Goal: Transaction & Acquisition: Purchase product/service

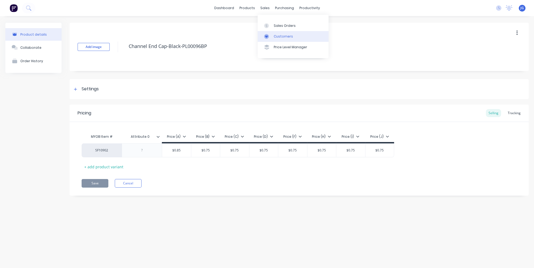
drag, startPoint x: 273, startPoint y: 35, endPoint x: 266, endPoint y: 35, distance: 7.0
click at [273, 35] on link "Customers" at bounding box center [293, 36] width 71 height 11
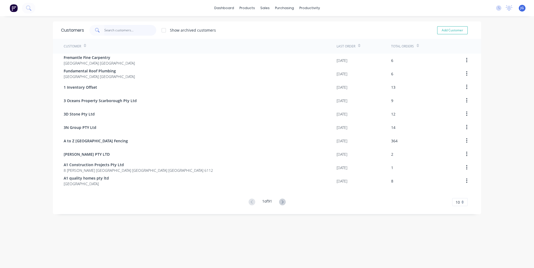
click at [117, 25] on input "text" at bounding box center [130, 30] width 52 height 11
paste input "0492972408"
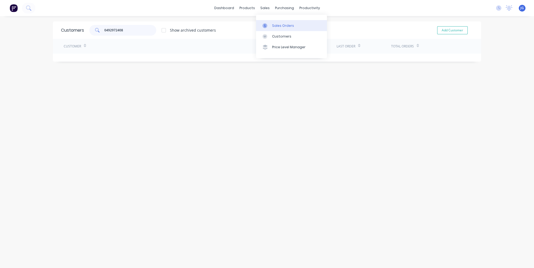
type input "0492972408"
click at [273, 25] on div "Sales Orders" at bounding box center [283, 25] width 22 height 5
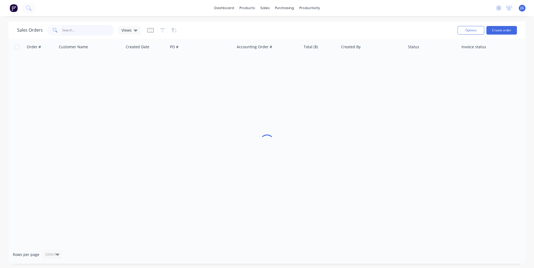
click at [94, 31] on input "text" at bounding box center [88, 30] width 52 height 11
paste input "0492972408"
type input "0492972408"
drag, startPoint x: 90, startPoint y: 31, endPoint x: 37, endPoint y: 27, distance: 53.1
click at [37, 28] on div "Sales Orders 0492972408 Views" at bounding box center [79, 30] width 124 height 11
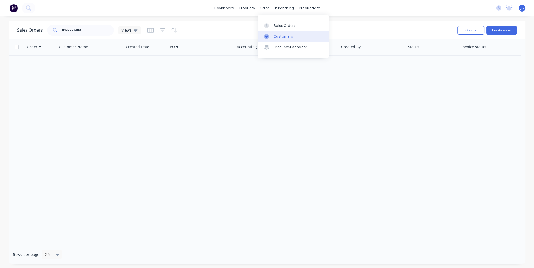
click at [280, 38] on div "Customers" at bounding box center [283, 36] width 19 height 5
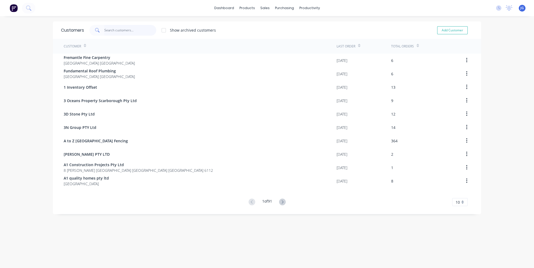
click at [123, 25] on input "text" at bounding box center [130, 30] width 52 height 11
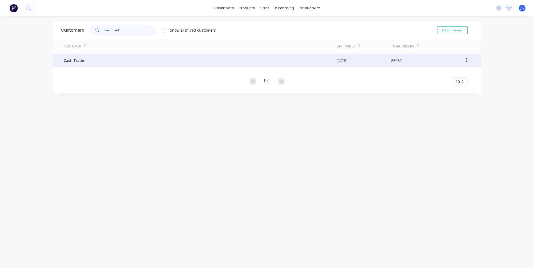
type input "cash trad"
click at [67, 65] on div "Cash Trade" at bounding box center [200, 60] width 273 height 13
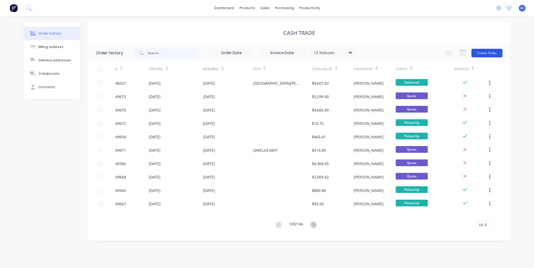
click at [482, 50] on button "Create Order" at bounding box center [486, 53] width 31 height 9
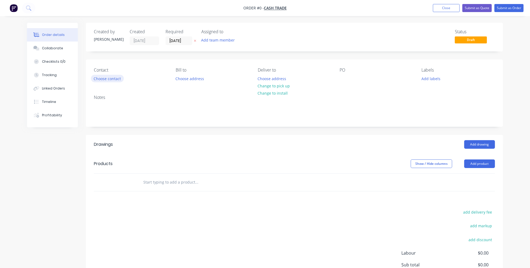
click at [105, 77] on button "Choose contact" at bounding box center [107, 78] width 33 height 7
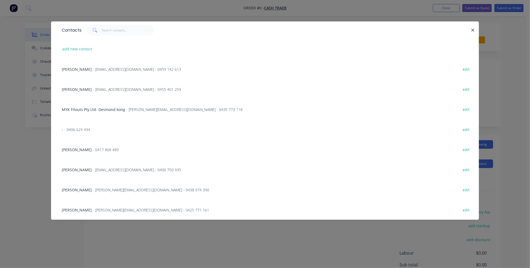
click at [82, 54] on div "add new contact" at bounding box center [265, 49] width 412 height 20
click at [80, 48] on button "add new contact" at bounding box center [77, 48] width 35 height 7
select select "AU"
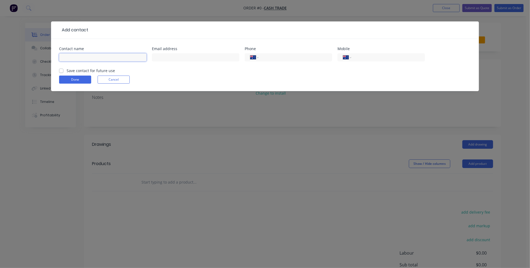
click at [77, 56] on input "text" at bounding box center [102, 57] width 87 height 8
paste input "Buildwise WA"
type input "Buildwise WA"
click at [235, 58] on input "text" at bounding box center [195, 57] width 87 height 8
paste input "0492972408"
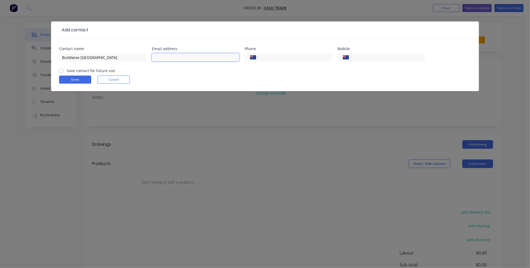
type input "0492972408"
click at [305, 59] on input "tel" at bounding box center [294, 57] width 64 height 6
paste input "0492 972 408"
type input "0492 972 408"
click at [214, 55] on input "text" at bounding box center [195, 57] width 87 height 8
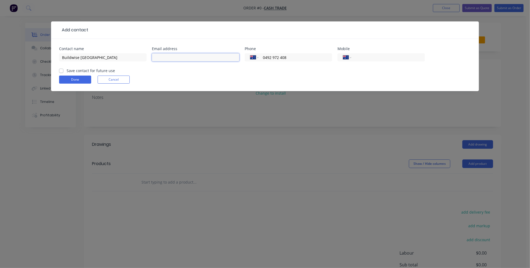
paste input "INFO@buildwisewa.com.au"
type input "INFO@buildwisewa.com.au"
click at [193, 80] on div "Done Cancel" at bounding box center [265, 79] width 412 height 8
click at [67, 78] on button "Done" at bounding box center [75, 79] width 32 height 8
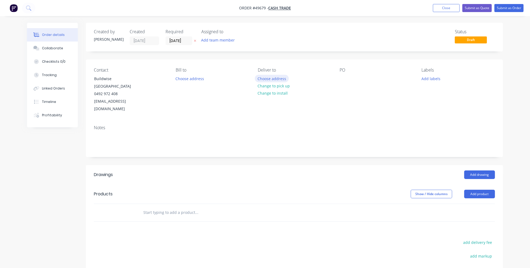
click at [280, 79] on button "Choose address" at bounding box center [272, 78] width 34 height 7
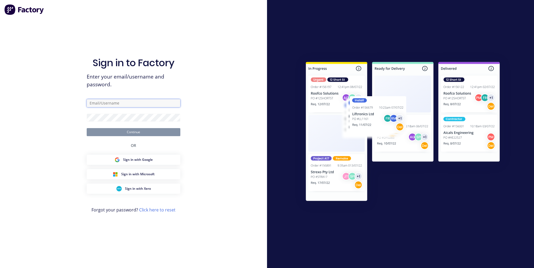
type input "jessica@dynamicsteelform.com.au"
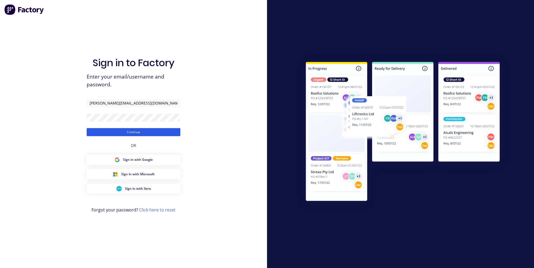
click at [165, 130] on button "Continue" at bounding box center [134, 132] width 94 height 8
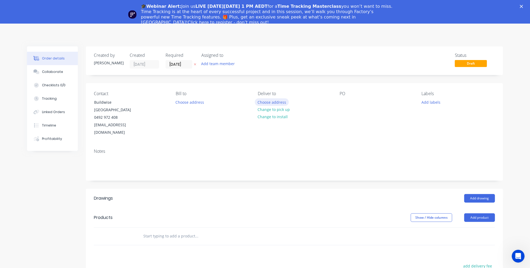
click at [272, 104] on button "Choose address" at bounding box center [272, 101] width 34 height 7
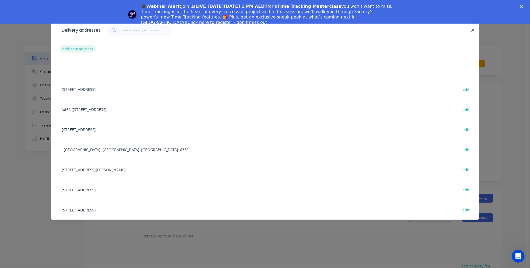
click at [85, 48] on button "add new address" at bounding box center [78, 48] width 37 height 7
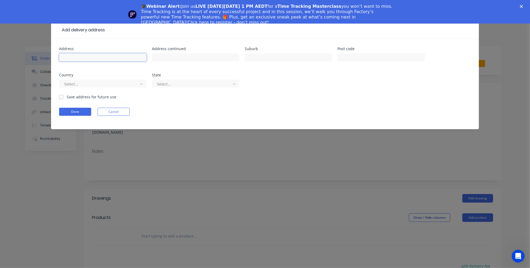
click at [96, 54] on input "text" at bounding box center [102, 57] width 87 height 8
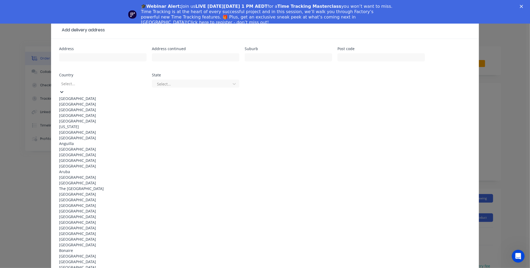
click at [71, 86] on div at bounding box center [99, 83] width 77 height 7
click at [84, 96] on div "Australia" at bounding box center [102, 99] width 87 height 6
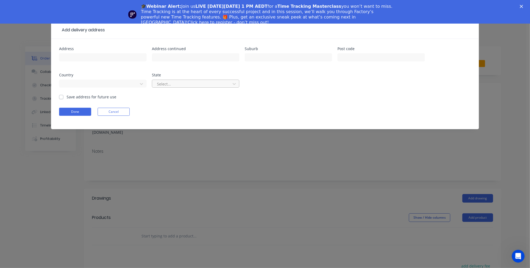
click at [198, 84] on div at bounding box center [192, 84] width 71 height 7
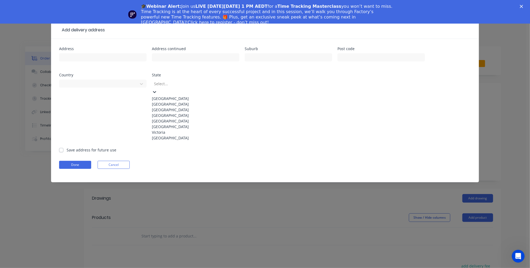
click at [173, 140] on div "Western Australia" at bounding box center [195, 138] width 87 height 6
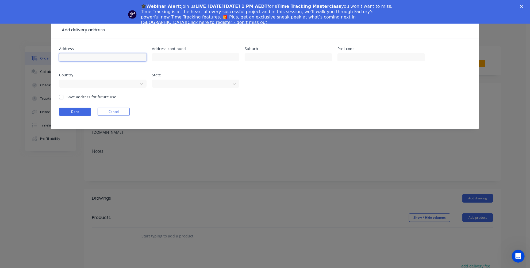
click at [98, 57] on input "text" at bounding box center [102, 57] width 87 height 8
click at [261, 58] on input "text" at bounding box center [288, 57] width 87 height 8
click at [375, 57] on input "text" at bounding box center [381, 57] width 87 height 8
paste input "6027"
type input "6027"
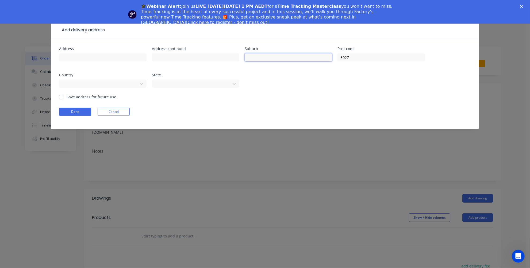
click at [273, 56] on input "text" at bounding box center [288, 57] width 87 height 8
click at [309, 59] on input "text" at bounding box center [288, 57] width 87 height 8
paste input "Joondalup"
type input "Joondalup"
click at [113, 54] on input "text" at bounding box center [102, 57] width 87 height 8
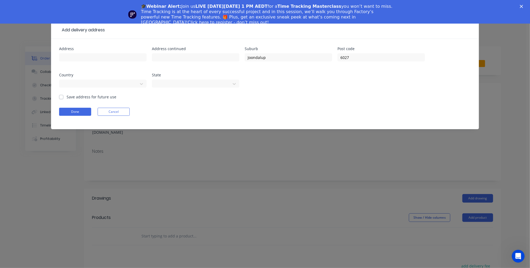
click at [119, 52] on div at bounding box center [102, 60] width 87 height 16
click at [117, 55] on input "text" at bounding box center [102, 57] width 87 height 8
paste input "12 Derwent Meander"
type input "12 Derwent Meander"
click at [76, 112] on button "Done" at bounding box center [75, 112] width 32 height 8
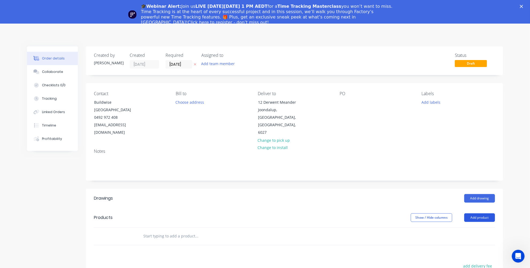
click at [475, 213] on button "Add product" at bounding box center [479, 217] width 31 height 9
click at [461, 227] on div "Product catalogue" at bounding box center [469, 231] width 41 height 8
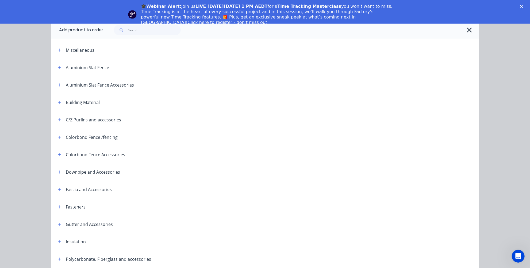
click at [523, 6] on icon "Close" at bounding box center [521, 6] width 3 height 3
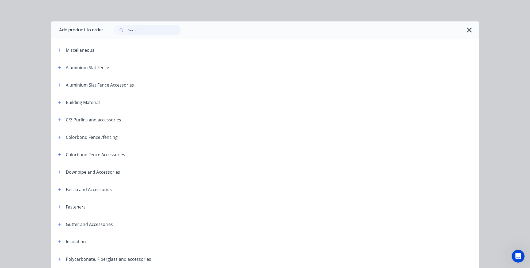
click at [147, 29] on input "text" at bounding box center [154, 30] width 53 height 11
click at [154, 32] on input "text" at bounding box center [154, 30] width 53 height 11
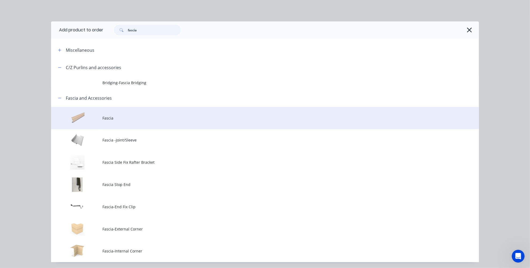
type input "fascia"
click at [111, 123] on td "Fascia" at bounding box center [290, 118] width 377 height 22
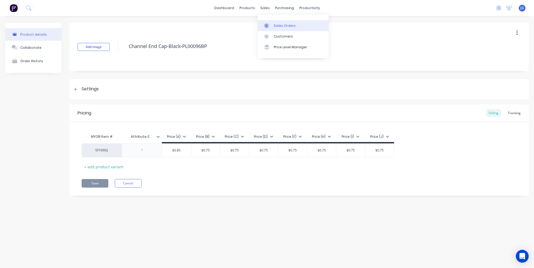
click at [267, 30] on link "Sales Orders" at bounding box center [293, 25] width 71 height 11
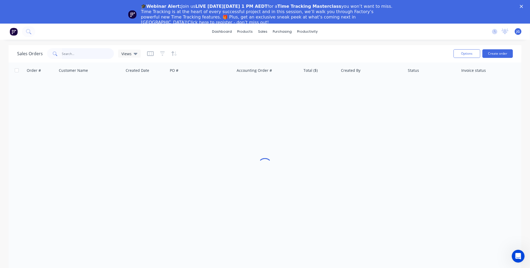
click at [75, 55] on input "text" at bounding box center [88, 53] width 52 height 11
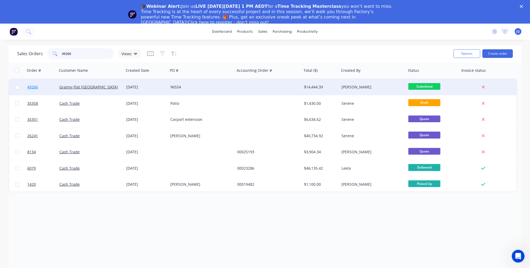
type input "49266"
click at [47, 89] on link "49266" at bounding box center [43, 87] width 32 height 16
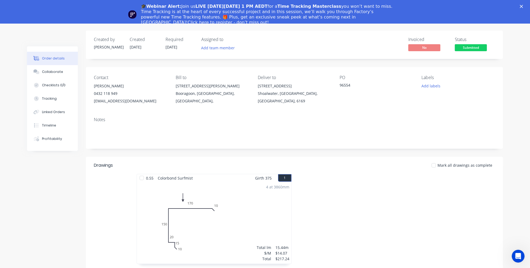
scroll to position [4, 0]
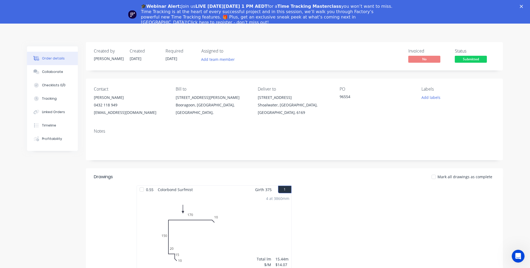
click at [523, 7] on icon "Close" at bounding box center [521, 6] width 3 height 3
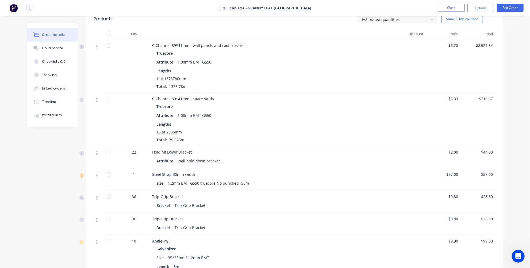
scroll to position [247, 0]
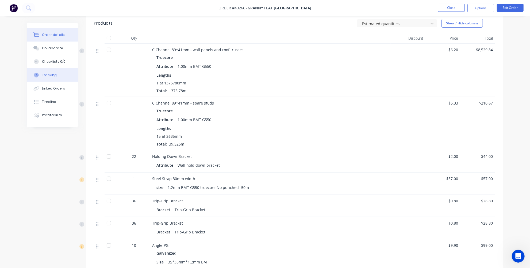
click at [52, 77] on div "Tracking" at bounding box center [49, 75] width 15 height 5
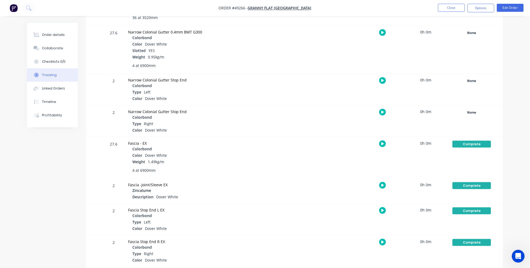
scroll to position [432, 0]
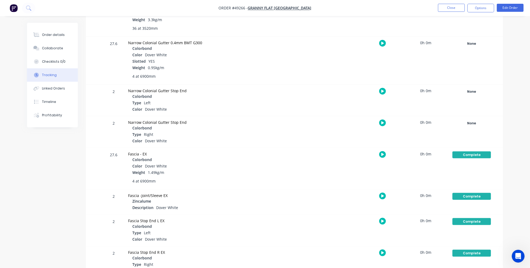
click at [11, 9] on img "button" at bounding box center [14, 8] width 8 height 8
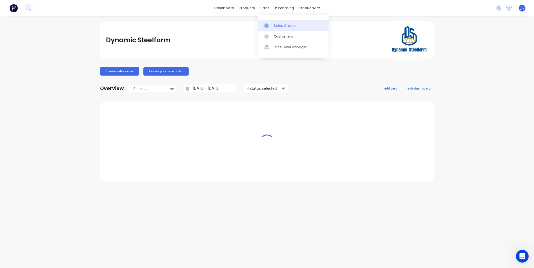
click at [275, 28] on link "Sales Orders" at bounding box center [293, 25] width 71 height 11
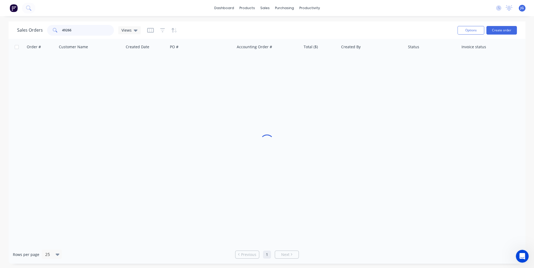
drag, startPoint x: 84, startPoint y: 29, endPoint x: 15, endPoint y: 27, distance: 69.1
click at [15, 27] on div "Sales Orders 49266 Views Options Create order" at bounding box center [267, 29] width 517 height 17
paste input "jonbartlett001@gmail.com"
type input "jonbartlett001@gmail.com"
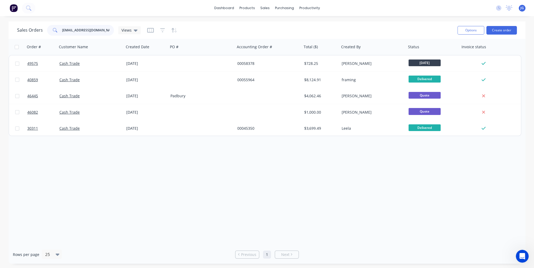
drag, startPoint x: 102, startPoint y: 31, endPoint x: 45, endPoint y: 32, distance: 57.0
click at [45, 32] on div "Sales Orders jonbartlett001@gmail.com Views" at bounding box center [79, 30] width 124 height 11
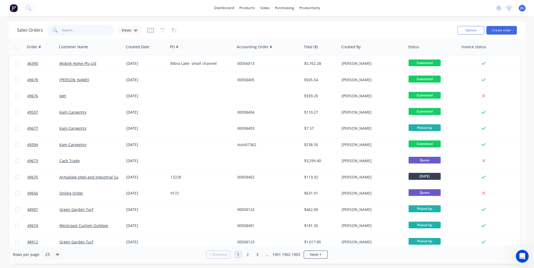
click at [79, 31] on input "text" at bounding box center [88, 30] width 52 height 11
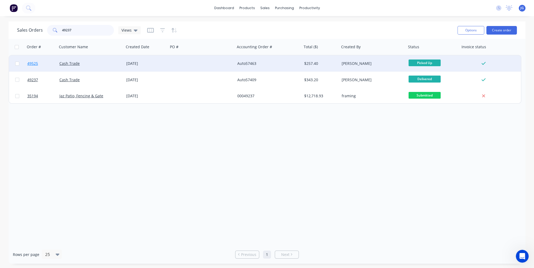
type input "49237"
click at [47, 63] on link "49525" at bounding box center [43, 63] width 32 height 16
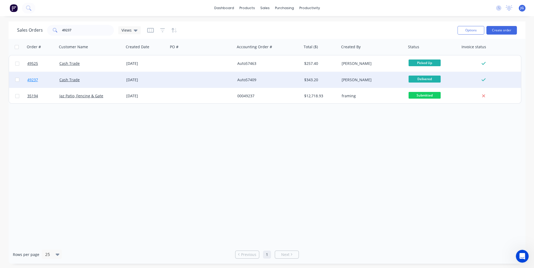
click at [48, 81] on link "49237" at bounding box center [43, 80] width 32 height 16
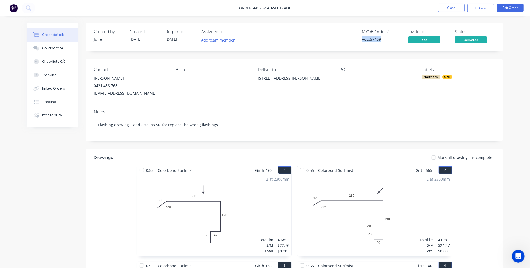
drag, startPoint x: 388, startPoint y: 38, endPoint x: 358, endPoint y: 37, distance: 29.7
click at [358, 37] on div "MYOB Order # Auto57409 Invoiced Yes Status Delivered" at bounding box center [375, 37] width 240 height 16
copy div "Auto57409"
drag, startPoint x: 510, startPoint y: 82, endPoint x: 504, endPoint y: 81, distance: 5.9
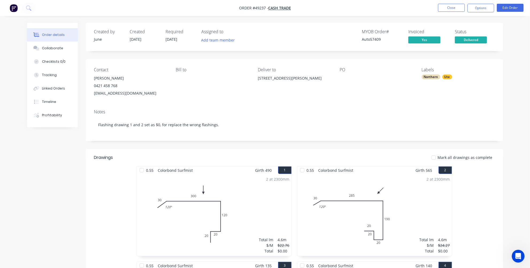
click at [435, 79] on div "Northern" at bounding box center [431, 76] width 19 height 5
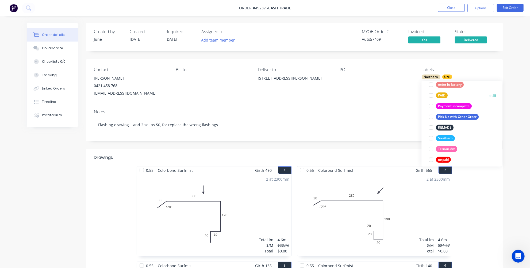
click at [431, 96] on div at bounding box center [431, 95] width 11 height 11
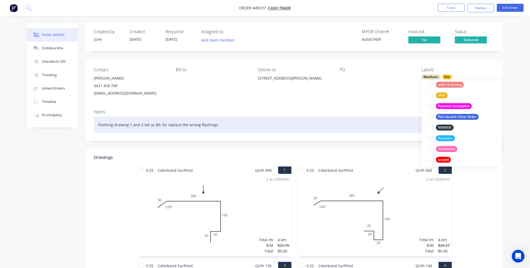
scroll to position [39, 0]
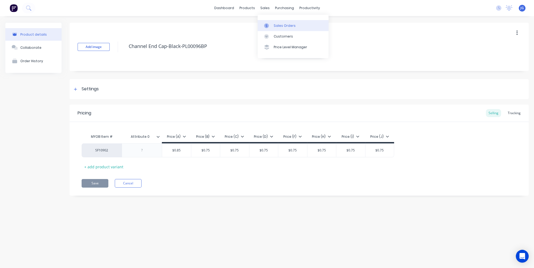
click at [273, 30] on link "Sales Orders" at bounding box center [293, 25] width 71 height 11
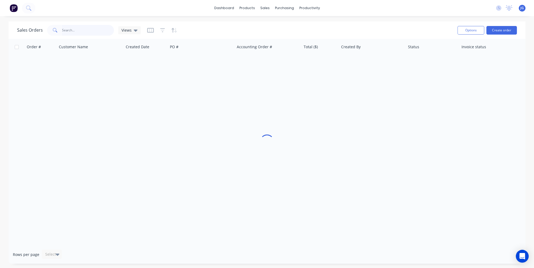
click at [91, 30] on input "text" at bounding box center [88, 30] width 52 height 11
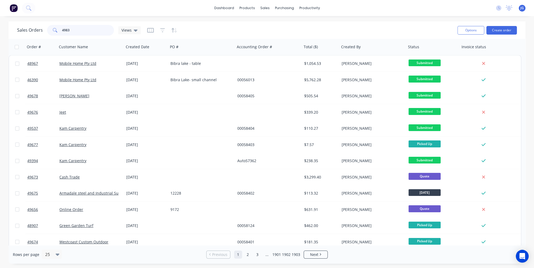
type input "49830"
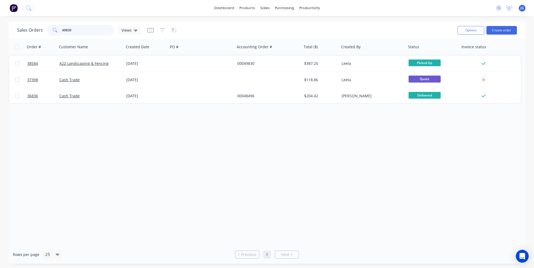
drag, startPoint x: 76, startPoint y: 29, endPoint x: 47, endPoint y: 30, distance: 28.6
click at [47, 30] on div "49830" at bounding box center [80, 30] width 67 height 11
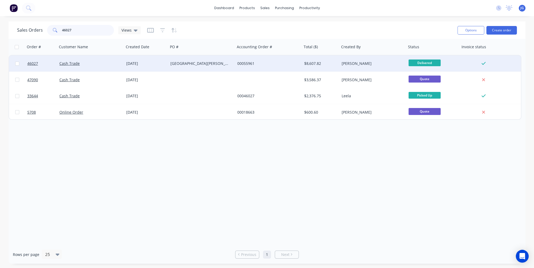
type input "46027"
click at [93, 64] on div "Cash Trade" at bounding box center [88, 63] width 59 height 5
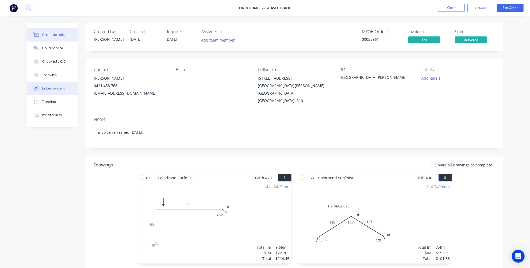
click at [48, 89] on div "Linked Orders" at bounding box center [53, 88] width 23 height 5
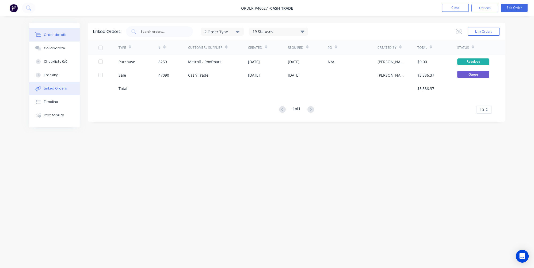
click at [60, 33] on div "Order details" at bounding box center [55, 34] width 23 height 5
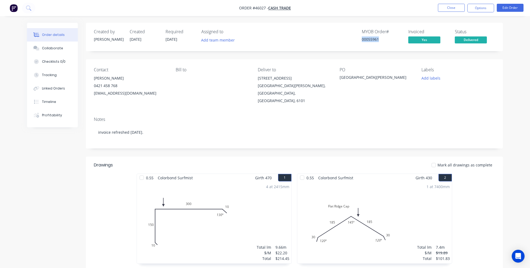
drag, startPoint x: 394, startPoint y: 37, endPoint x: 351, endPoint y: 40, distance: 43.2
click at [351, 40] on div "MYOB Order # 00055961 Invoiced Yes Status Delivered" at bounding box center [375, 37] width 240 height 16
copy div "00055961"
click at [426, 77] on button "Add labels" at bounding box center [431, 77] width 25 height 7
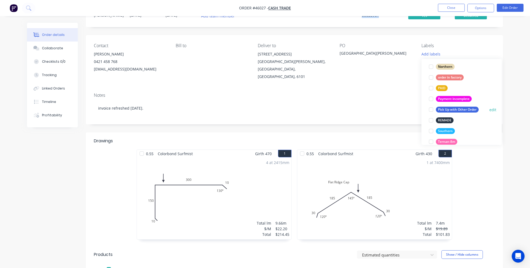
scroll to position [101, 0]
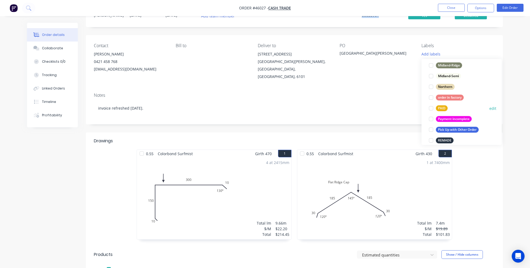
click at [429, 109] on div at bounding box center [431, 108] width 11 height 11
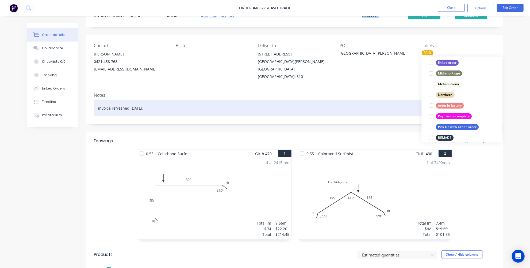
scroll to position [0, 0]
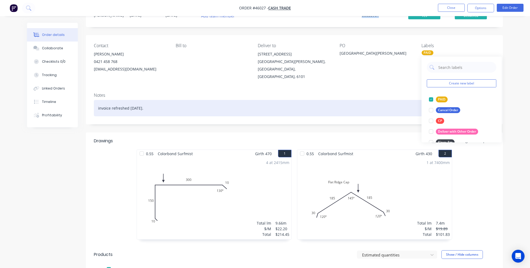
click at [377, 106] on div "invoice refreshed 19/09/2025." at bounding box center [294, 108] width 401 height 16
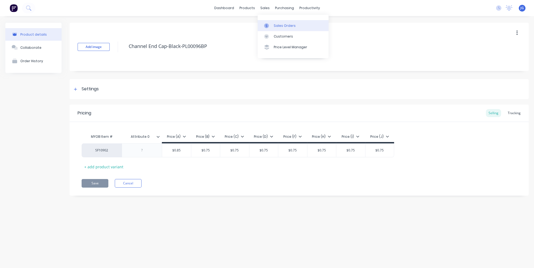
click at [270, 25] on div at bounding box center [268, 25] width 8 height 5
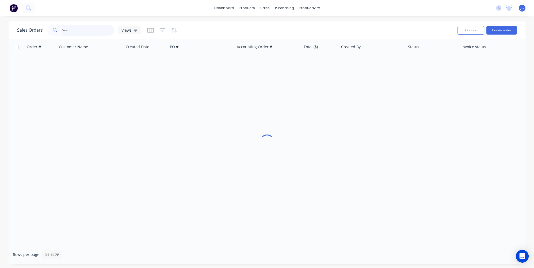
click at [71, 30] on input "text" at bounding box center [88, 30] width 52 height 11
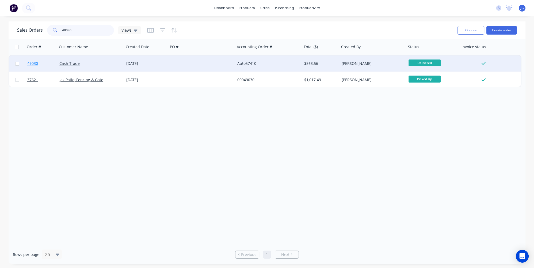
type input "49030"
click at [50, 66] on link "49030" at bounding box center [43, 63] width 32 height 16
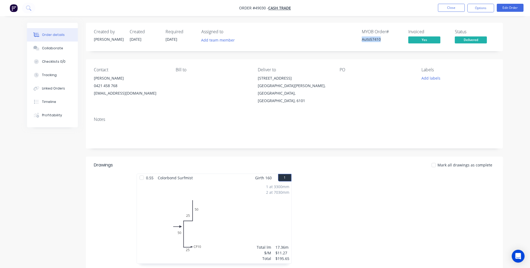
drag, startPoint x: 389, startPoint y: 37, endPoint x: 353, endPoint y: 41, distance: 35.7
click at [353, 41] on div "MYOB Order # Auto57410 Invoiced Yes Status Delivered" at bounding box center [375, 37] width 240 height 16
copy div "Auto57410"
click at [438, 77] on button "Add labels" at bounding box center [431, 77] width 25 height 7
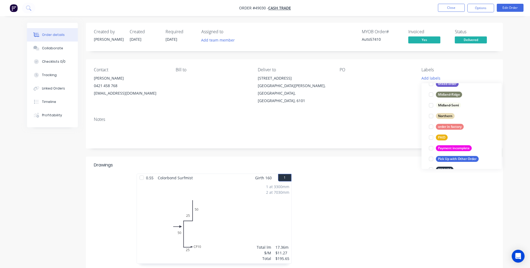
scroll to position [97, 0]
click at [430, 134] on div at bounding box center [431, 136] width 11 height 11
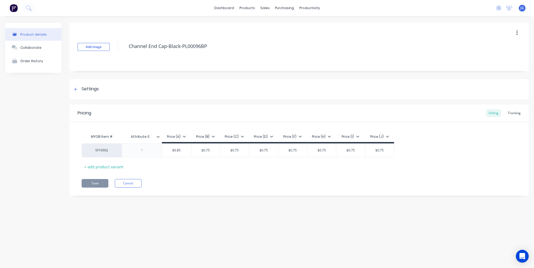
click at [314, 216] on div "Product details Collaborate Order History Add image Channel End Cap-Black-PL000…" at bounding box center [267, 136] width 534 height 241
click at [170, 217] on div "Product details Collaborate Order History Add image Channel End Cap-Black-PL000…" at bounding box center [267, 136] width 534 height 241
click at [266, 10] on div "sales" at bounding box center [265, 8] width 15 height 8
click at [277, 23] on link "Sales Orders" at bounding box center [293, 25] width 71 height 11
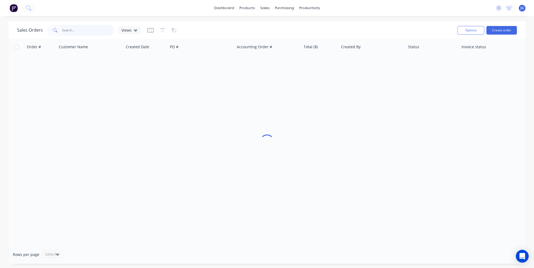
click at [73, 27] on input "text" at bounding box center [88, 30] width 52 height 11
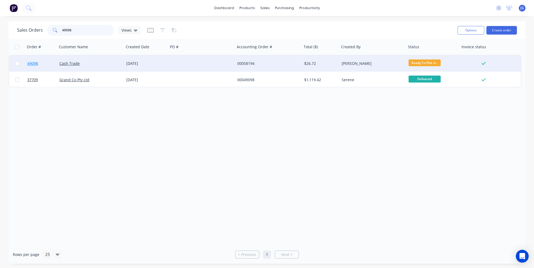
type input "49098"
click at [48, 70] on link "49098" at bounding box center [43, 63] width 32 height 16
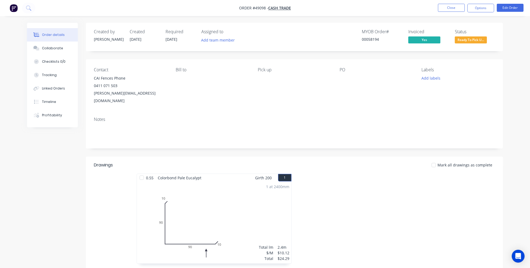
click at [465, 41] on span "Ready To Pick U..." at bounding box center [471, 39] width 32 height 7
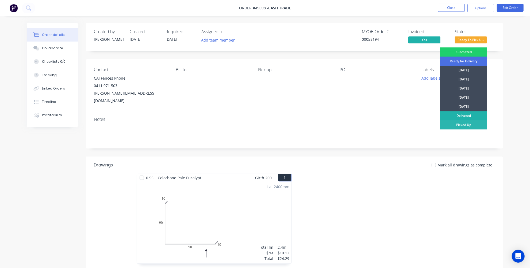
click at [462, 116] on div "Delivered" at bounding box center [463, 115] width 47 height 9
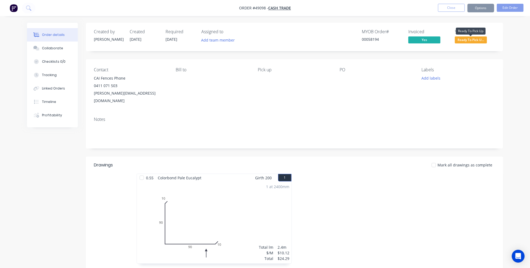
click at [470, 41] on span "Ready To Pick U..." at bounding box center [471, 39] width 32 height 7
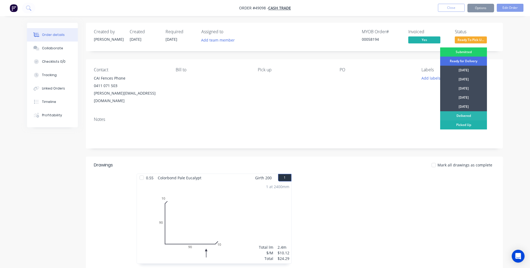
click at [463, 124] on div "Picked Up" at bounding box center [463, 124] width 47 height 9
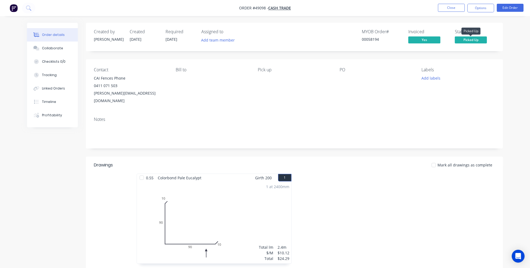
click at [464, 39] on span "Picked Up" at bounding box center [471, 39] width 32 height 7
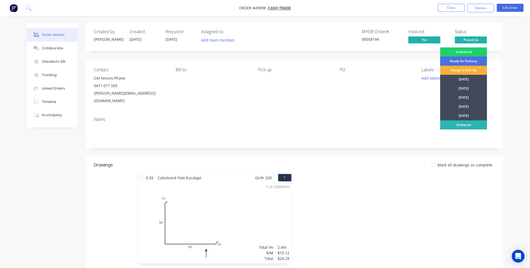
click at [517, 72] on div "Order details Collaborate Checklists 0/0 Tracking Linked Orders Timeline Profit…" at bounding box center [265, 176] width 530 height 352
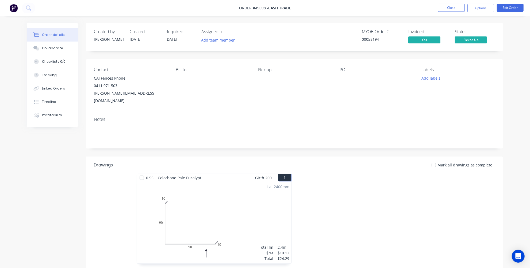
click at [518, 94] on div "Order details Collaborate Checklists 0/0 Tracking Linked Orders Timeline Profit…" at bounding box center [265, 176] width 530 height 352
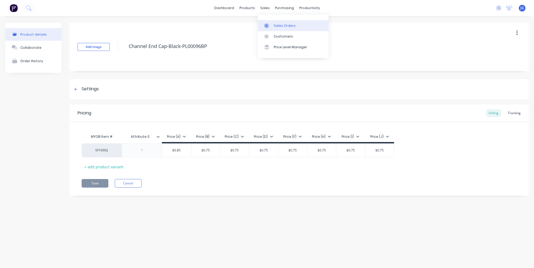
click at [270, 22] on link "Sales Orders" at bounding box center [293, 25] width 71 height 11
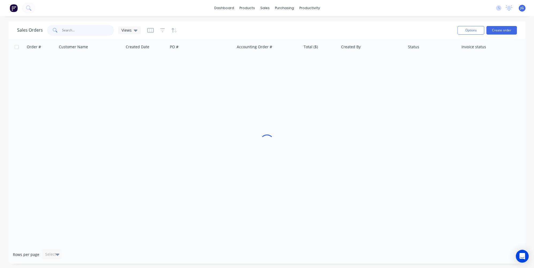
click at [94, 32] on input "text" at bounding box center [88, 30] width 52 height 11
paste input "49466"
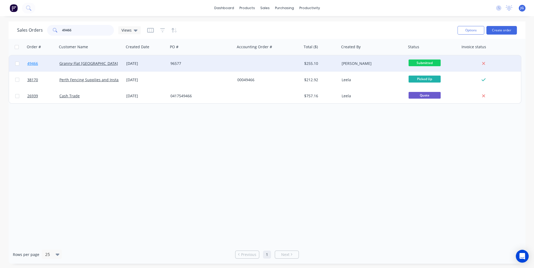
type input "49466"
click at [51, 59] on link "49466" at bounding box center [43, 63] width 32 height 16
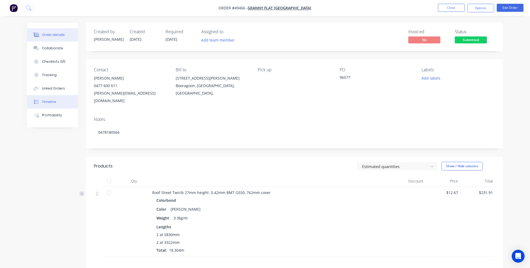
click at [54, 101] on div "Timeline" at bounding box center [49, 101] width 14 height 5
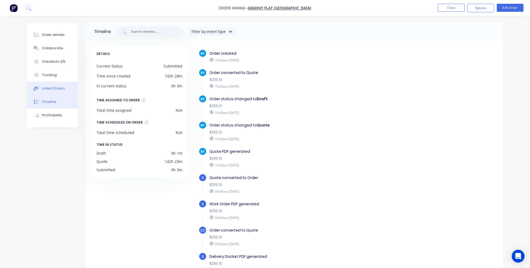
click at [55, 85] on button "Linked Orders" at bounding box center [52, 88] width 51 height 13
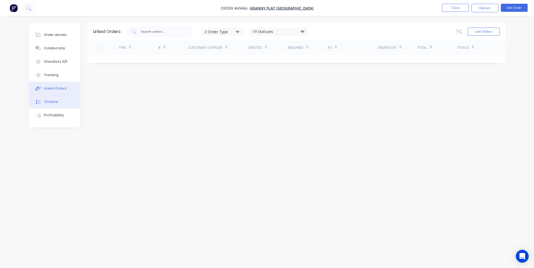
click at [52, 100] on div "Timeline" at bounding box center [51, 101] width 14 height 5
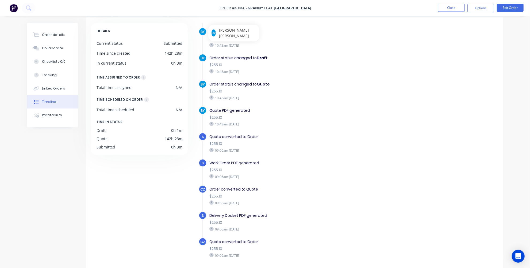
scroll to position [40, 0]
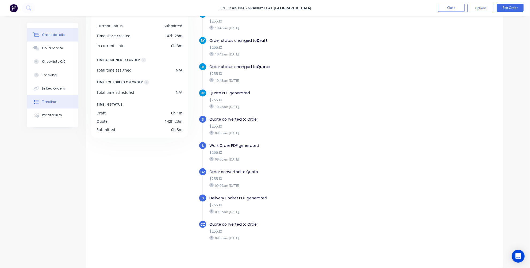
click at [53, 32] on div "Order details" at bounding box center [53, 34] width 23 height 5
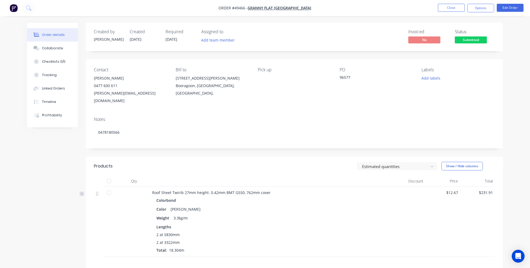
scroll to position [64, 0]
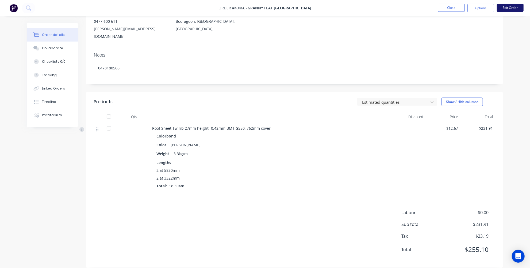
click at [513, 5] on button "Edit Order" at bounding box center [510, 8] width 27 height 8
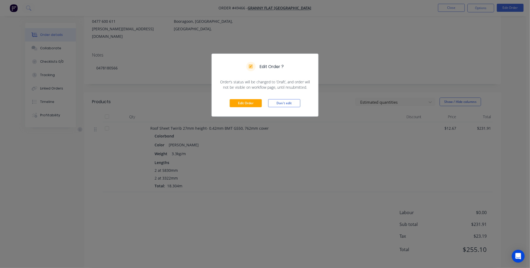
click at [253, 189] on div "Edit Order ? Order’s status will be changed to ‘Draft’, and order will not be v…" at bounding box center [265, 134] width 530 height 268
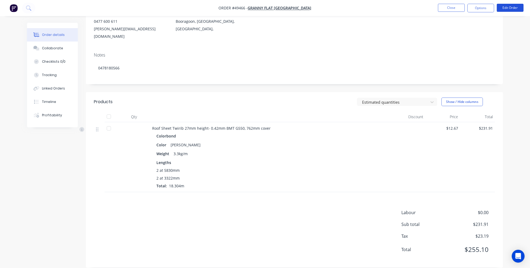
scroll to position [0, 0]
